Goal: Navigation & Orientation: Understand site structure

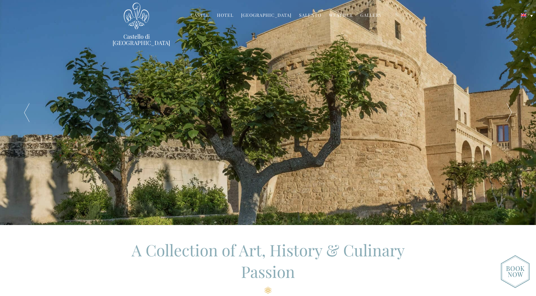
click at [228, 15] on link "Hotel" at bounding box center [225, 15] width 16 height 7
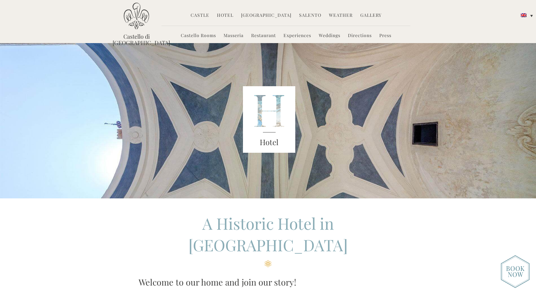
click at [234, 35] on link "Masseria" at bounding box center [234, 35] width 20 height 7
click at [295, 36] on link "Experiences" at bounding box center [297, 35] width 28 height 7
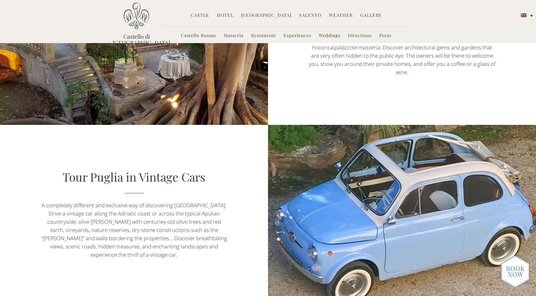
scroll to position [348, 0]
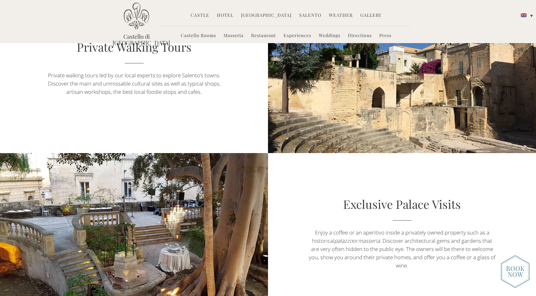
click at [305, 14] on link "Salento" at bounding box center [310, 15] width 22 height 7
